Goal: Complete application form: Complete application form

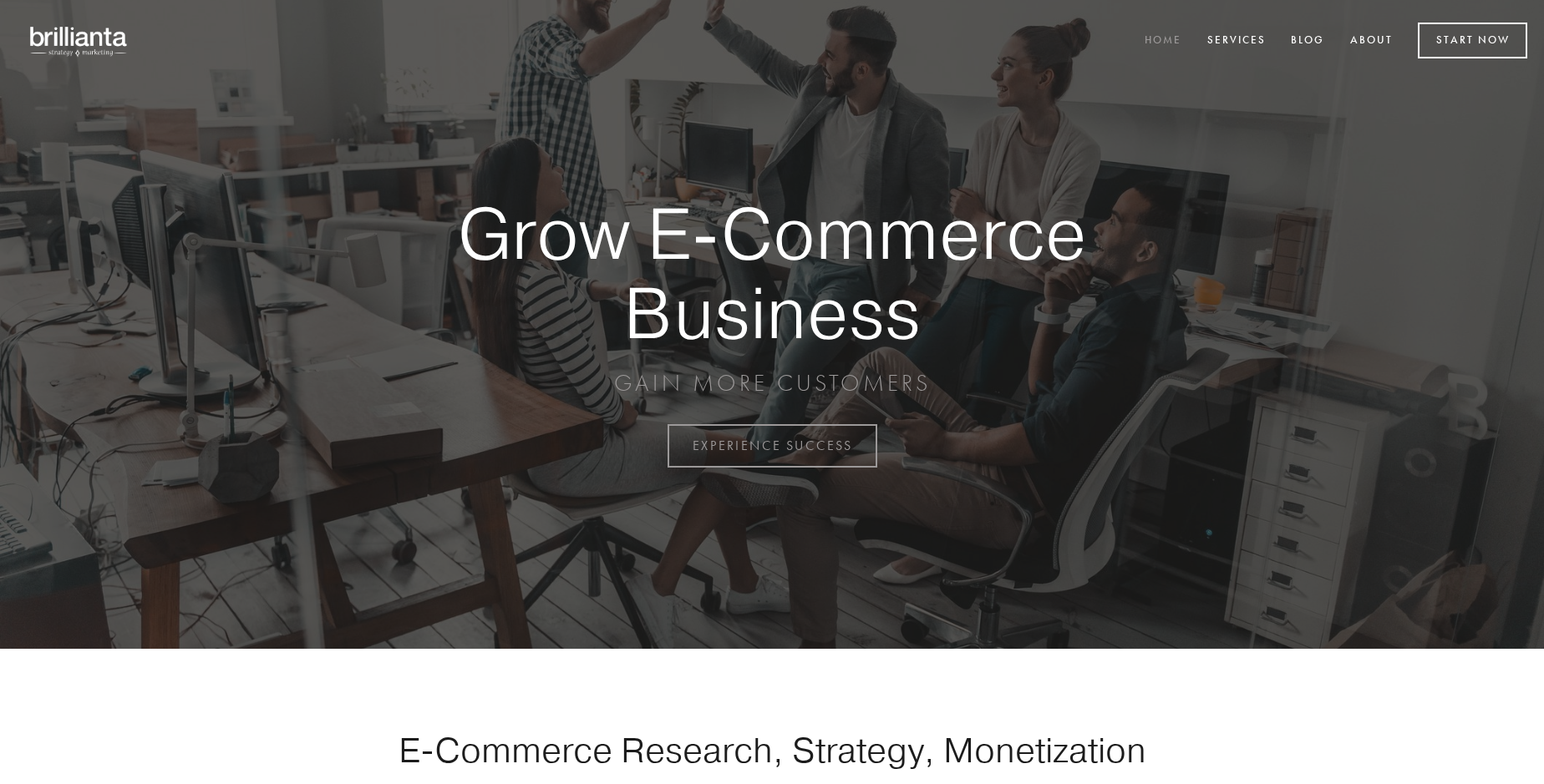
scroll to position [4378, 0]
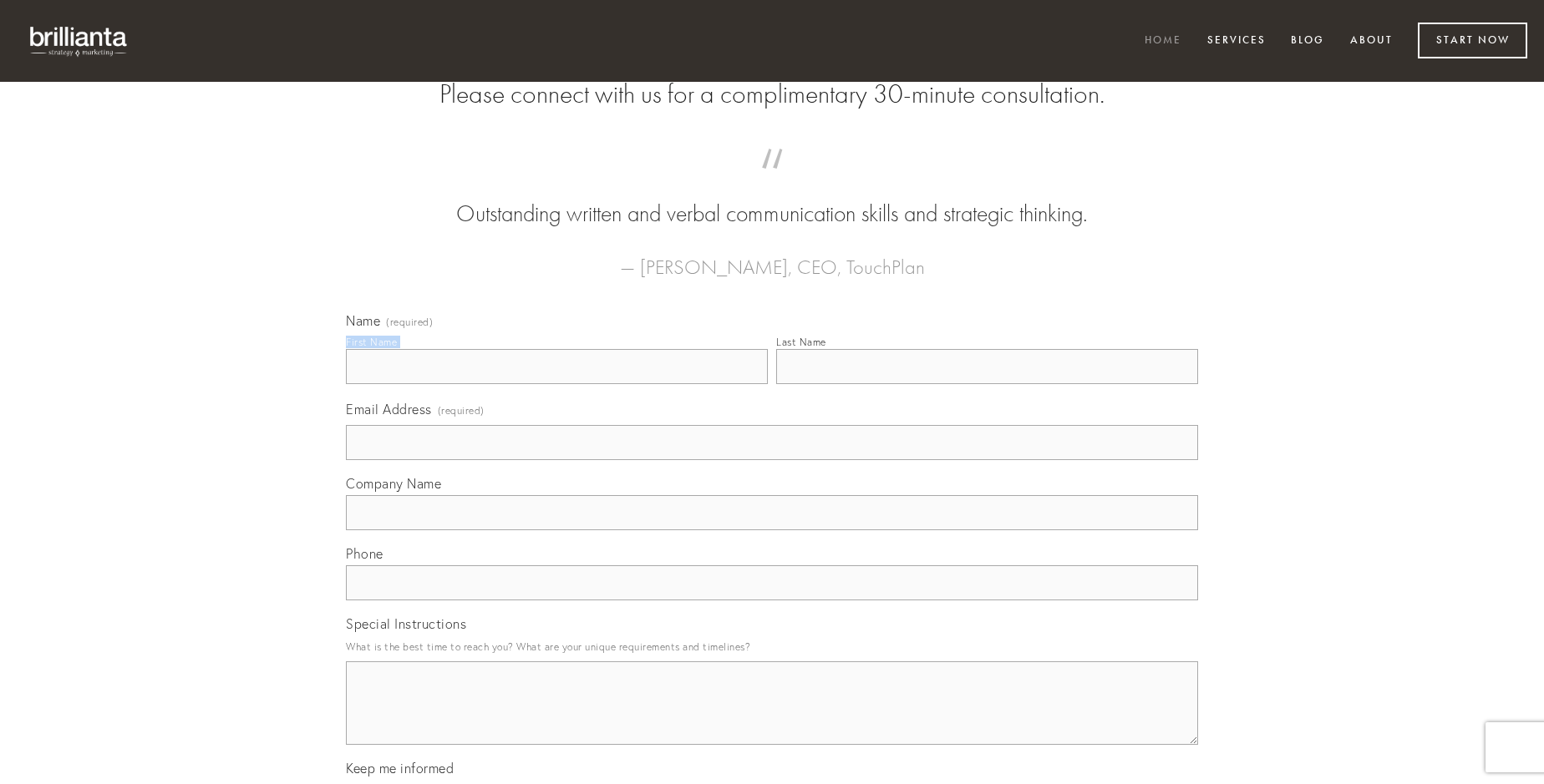
type input "[PERSON_NAME] I"
click at [986, 384] on input "Last Name" at bounding box center [986, 366] width 421 height 35
type input "[PERSON_NAME] I"
click at [772, 460] on input "Email Address (required)" at bounding box center [772, 442] width 852 height 35
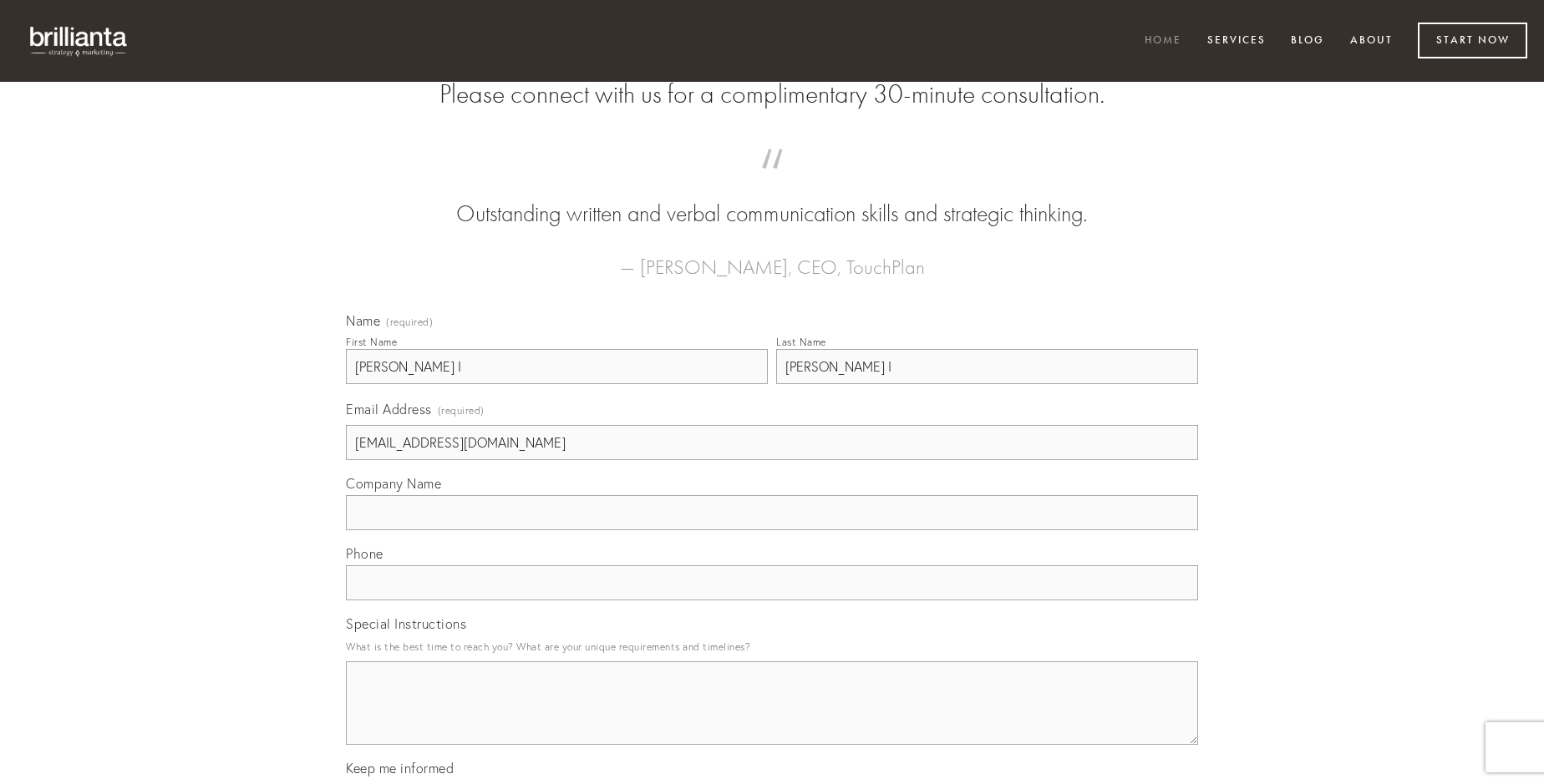
type input "[EMAIL_ADDRESS][DOMAIN_NAME]"
click at [772, 530] on input "Company Name" at bounding box center [772, 512] width 852 height 35
type input "reiciendis"
click at [772, 601] on input "text" at bounding box center [772, 583] width 852 height 35
click at [772, 718] on textarea "Special Instructions" at bounding box center [772, 703] width 852 height 83
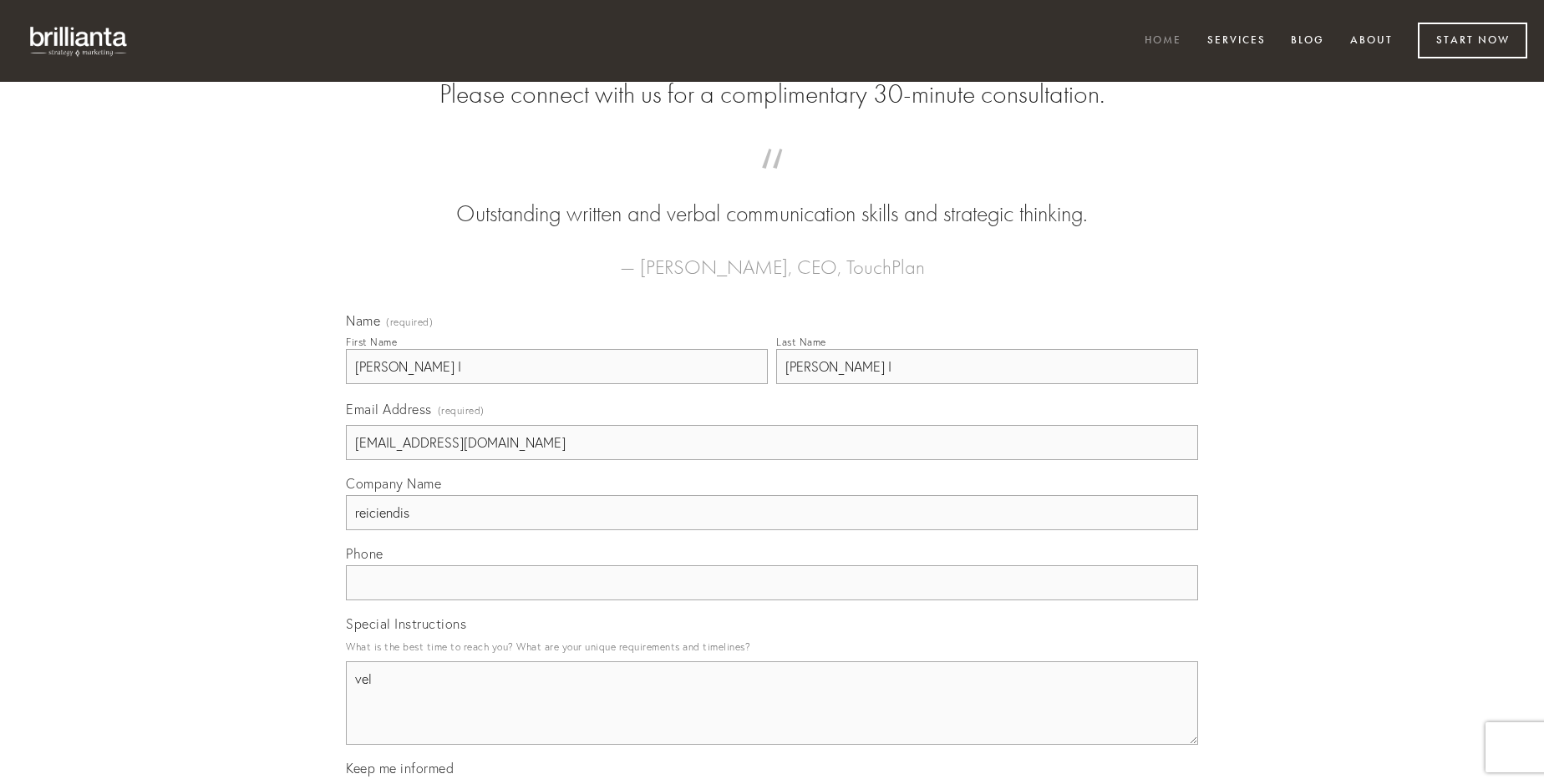
type textarea "vel"
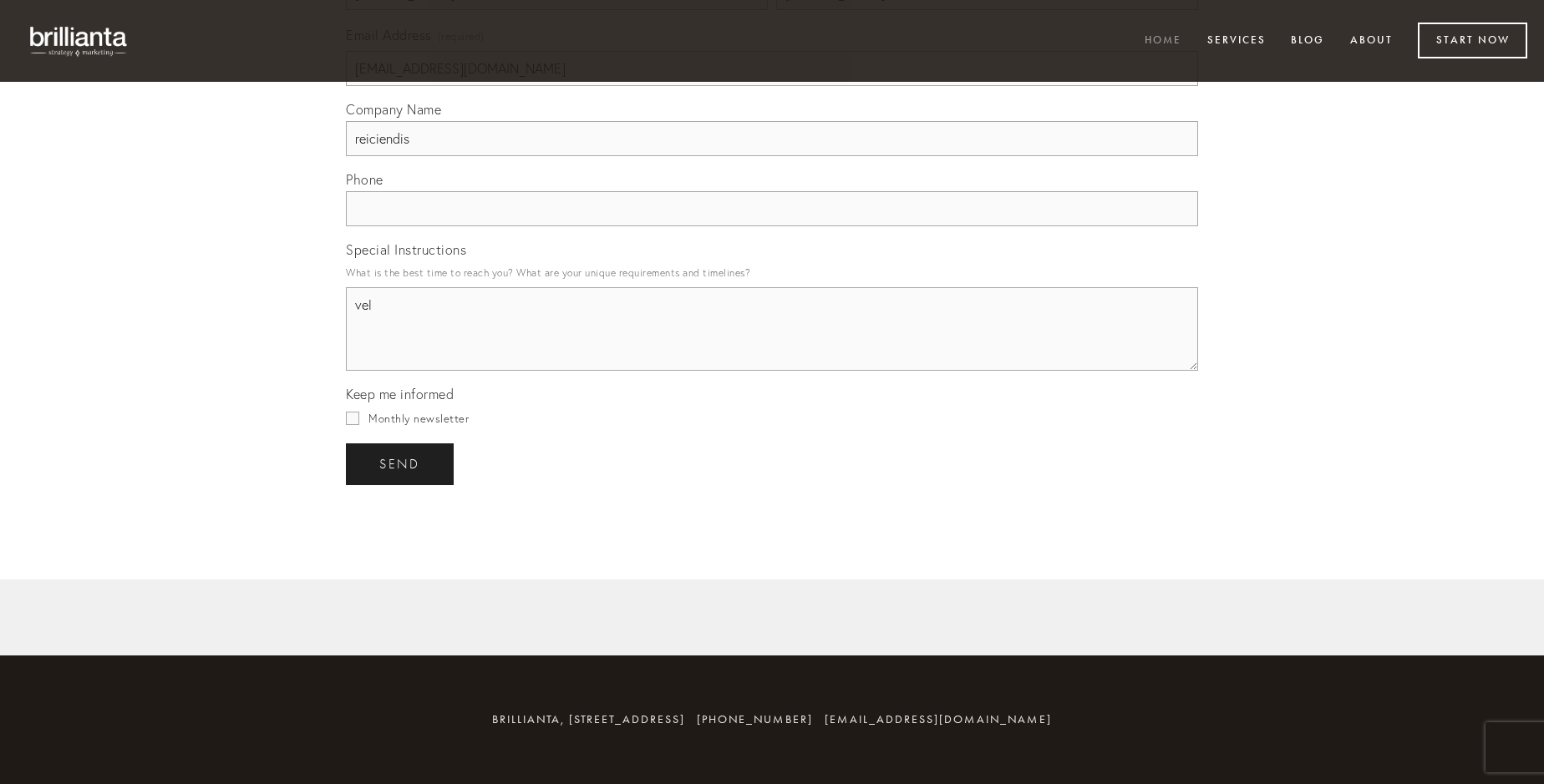
click at [401, 464] on span "send" at bounding box center [399, 465] width 41 height 15
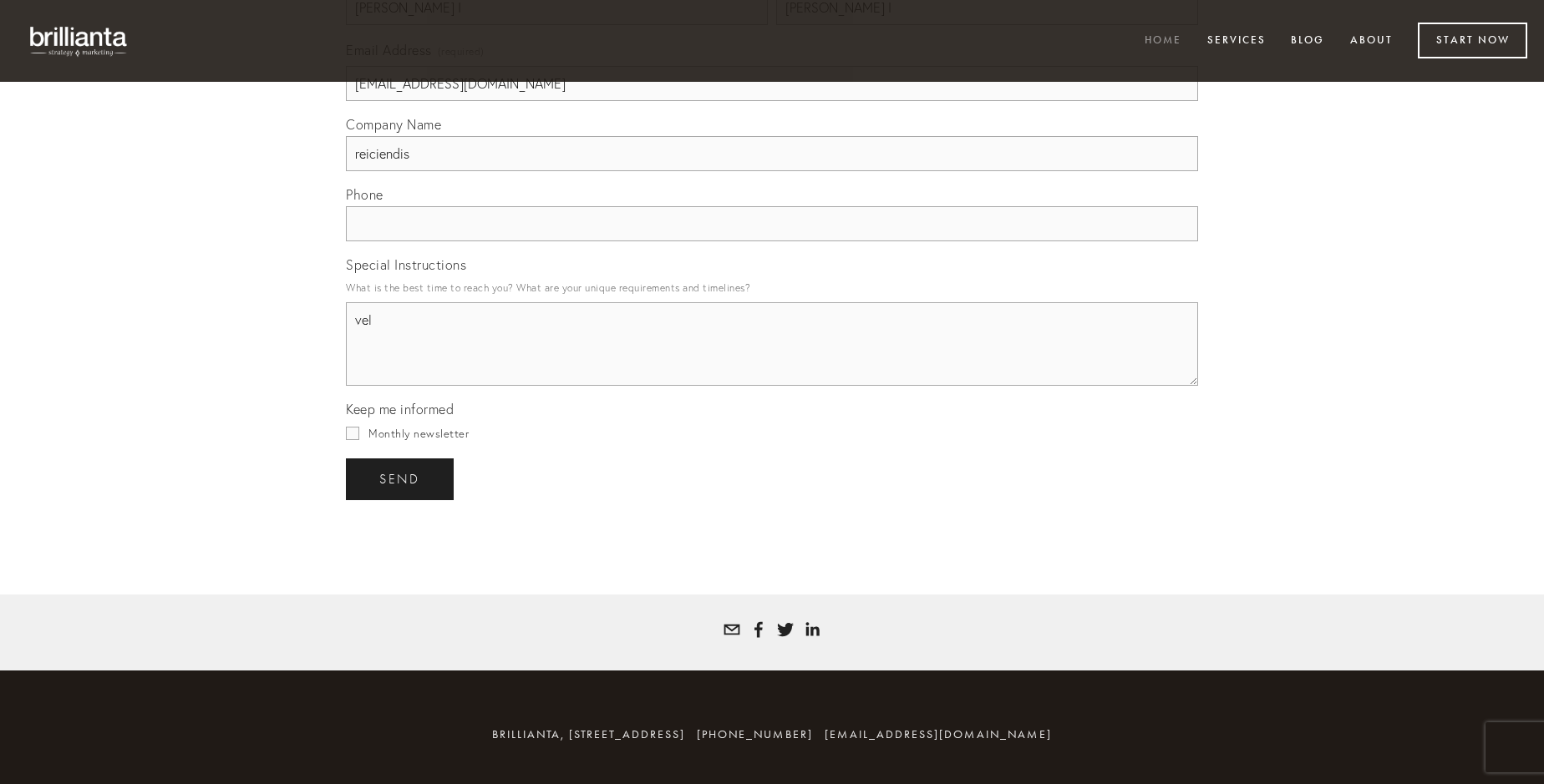
scroll to position [4329, 0]
